Goal: Information Seeking & Learning: Learn about a topic

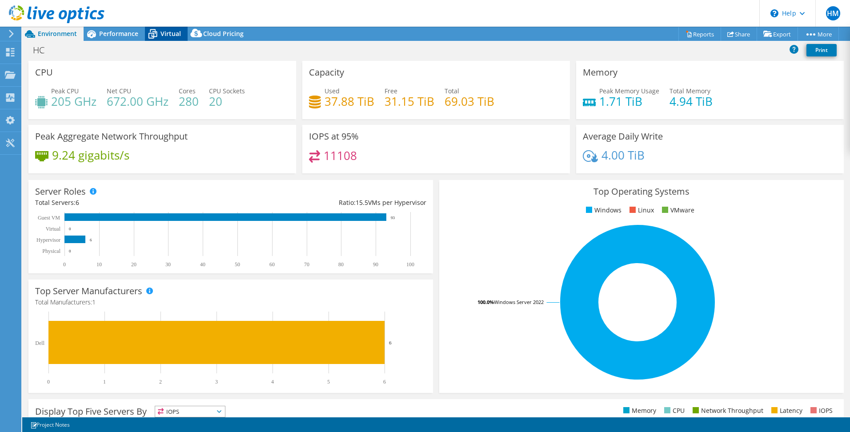
click at [161, 39] on div "Virtual" at bounding box center [166, 34] width 43 height 14
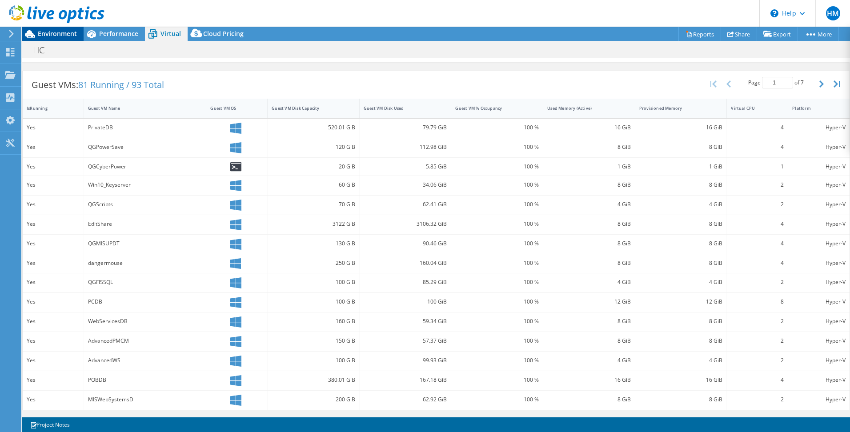
click at [60, 32] on span "Environment" at bounding box center [57, 33] width 39 height 8
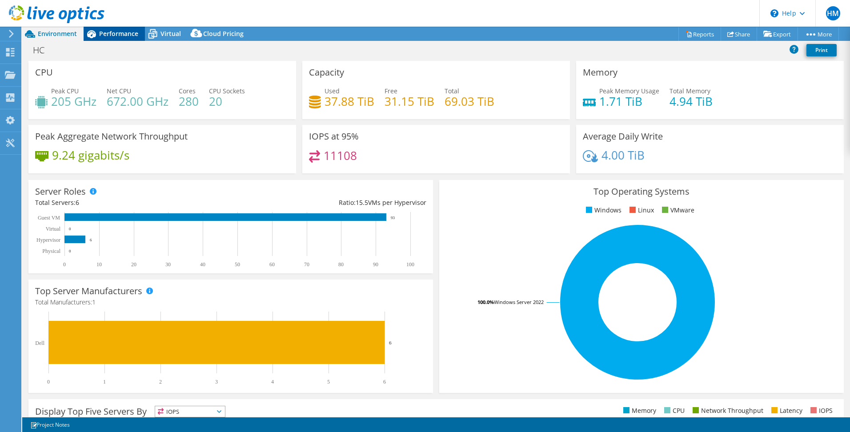
click at [121, 37] on span "Performance" at bounding box center [118, 33] width 39 height 8
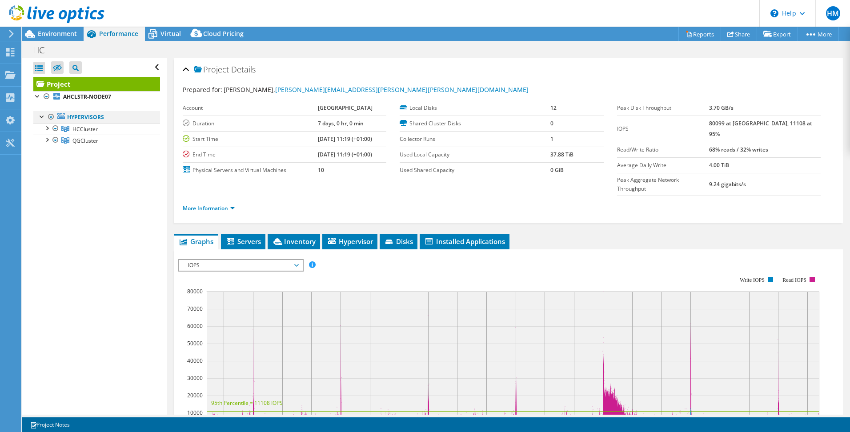
click at [43, 119] on div at bounding box center [42, 116] width 9 height 9
click at [48, 131] on div at bounding box center [46, 127] width 9 height 9
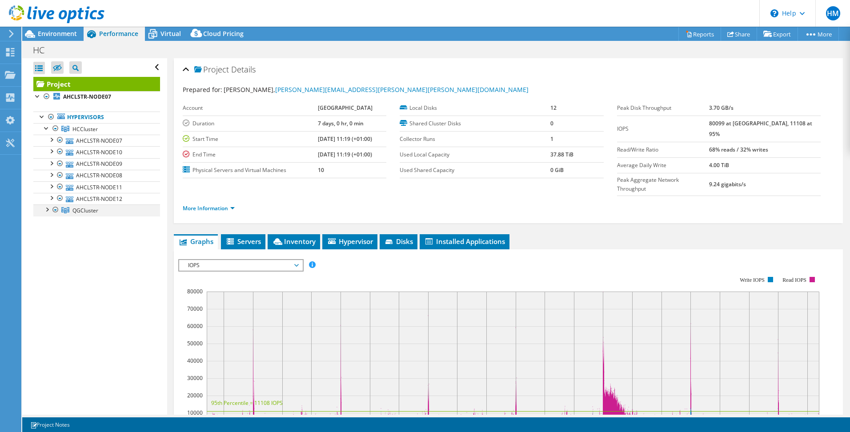
click at [45, 209] on div at bounding box center [46, 209] width 9 height 9
click at [51, 255] on div at bounding box center [51, 255] width 9 height 9
click at [54, 304] on div at bounding box center [55, 302] width 9 height 9
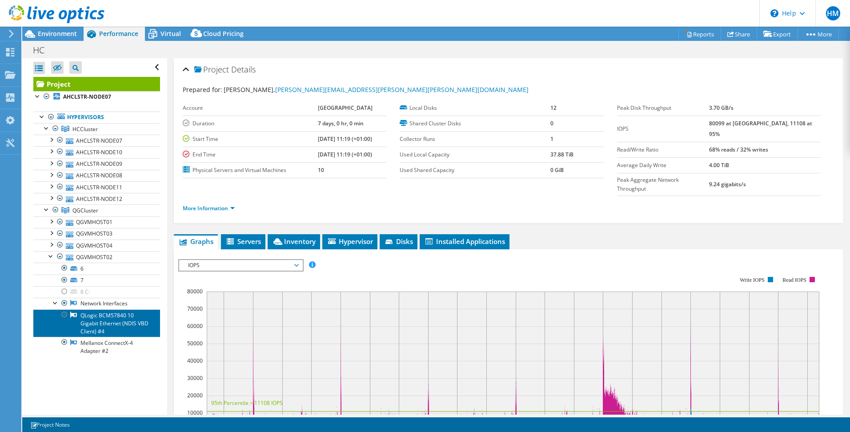
click at [108, 323] on link "QLogic BCM57840 10 Gigabit Ethernet (NDIS VBD Client) #4" at bounding box center [96, 324] width 127 height 28
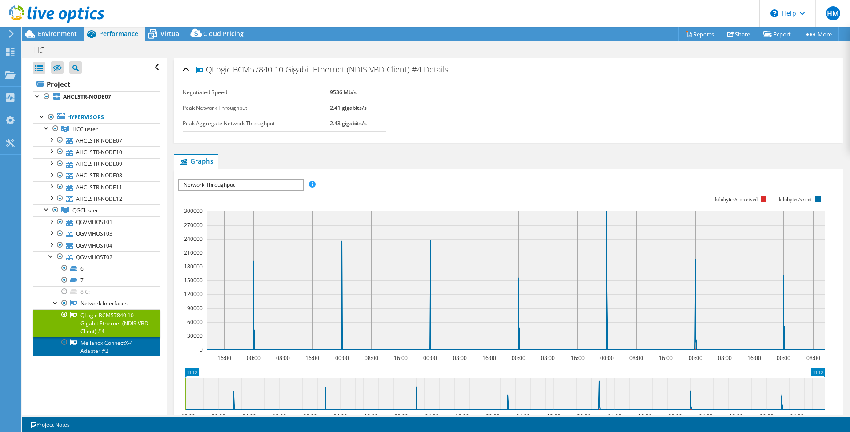
click at [100, 346] on link "Mellanox ConnectX-4 Adapter #2" at bounding box center [96, 347] width 127 height 20
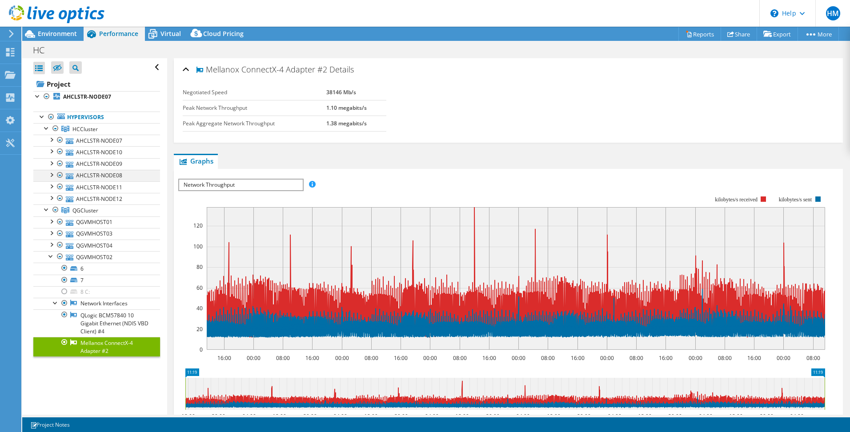
click at [51, 173] on div at bounding box center [51, 174] width 9 height 9
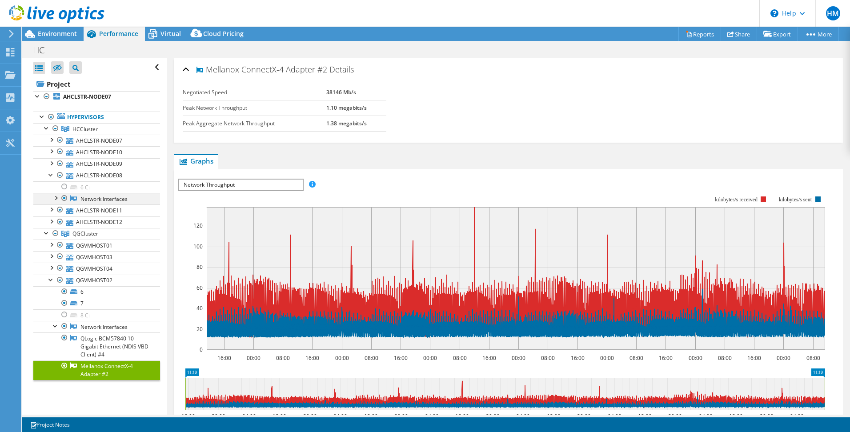
click at [52, 197] on div at bounding box center [55, 197] width 9 height 9
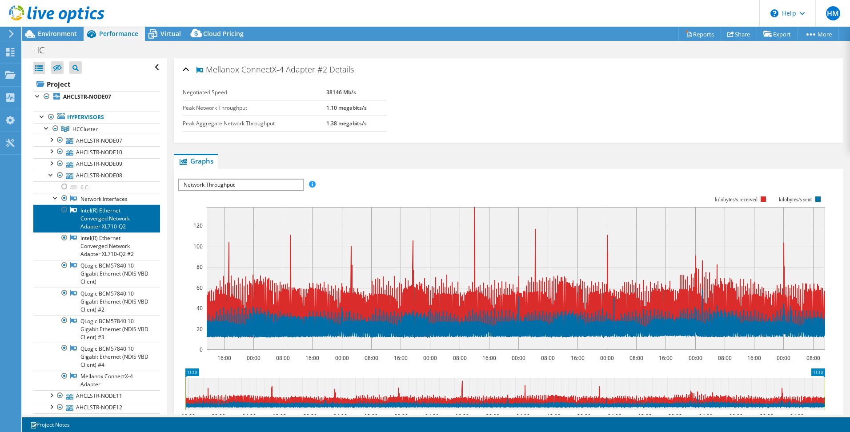
click at [113, 211] on link "Intel(R) Ethernet Converged Network Adapter XL710-Q2" at bounding box center [96, 219] width 127 height 28
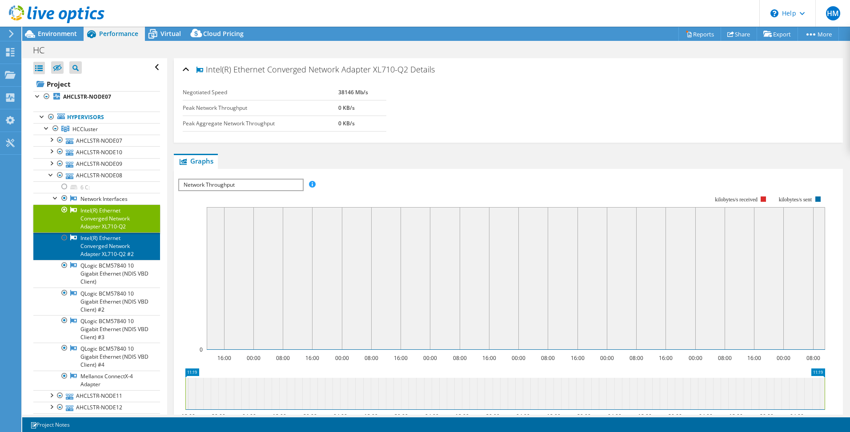
click at [122, 242] on link "Intel(R) Ethernet Converged Network Adapter XL710-Q2 #2" at bounding box center [96, 247] width 127 height 28
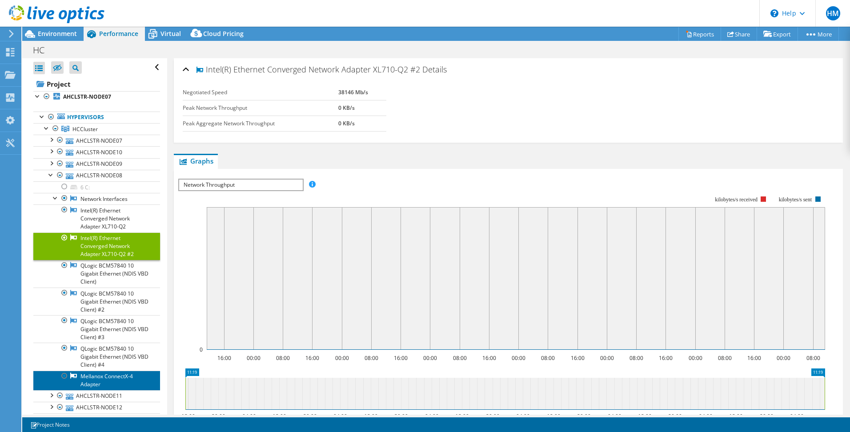
click at [111, 376] on link "Mellanox ConnectX-4 Adapter" at bounding box center [96, 381] width 127 height 20
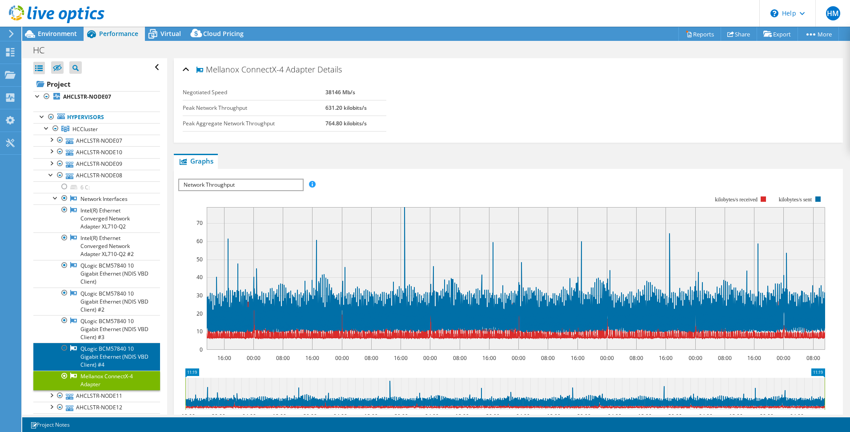
click at [114, 353] on link "QLogic BCM57840 10 Gigabit Ethernet (NDIS VBD Client) #4" at bounding box center [96, 357] width 127 height 28
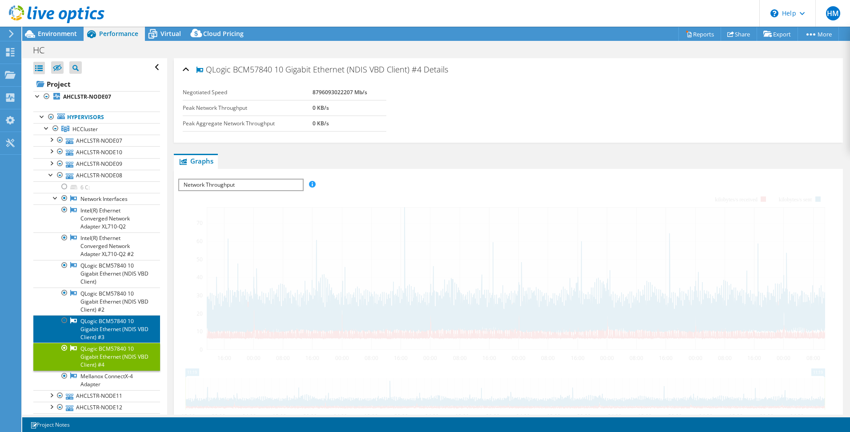
click at [121, 319] on link "QLogic BCM57840 10 Gigabit Ethernet (NDIS VBD Client) #3" at bounding box center [96, 329] width 127 height 28
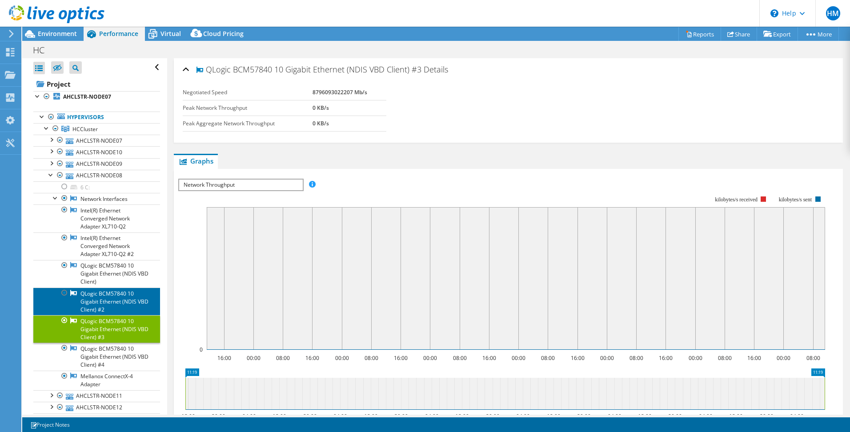
click at [108, 308] on link "QLogic BCM57840 10 Gigabit Ethernet (NDIS VBD Client) #2" at bounding box center [96, 302] width 127 height 28
